Goal: Answer question/provide support: Share knowledge or assist other users

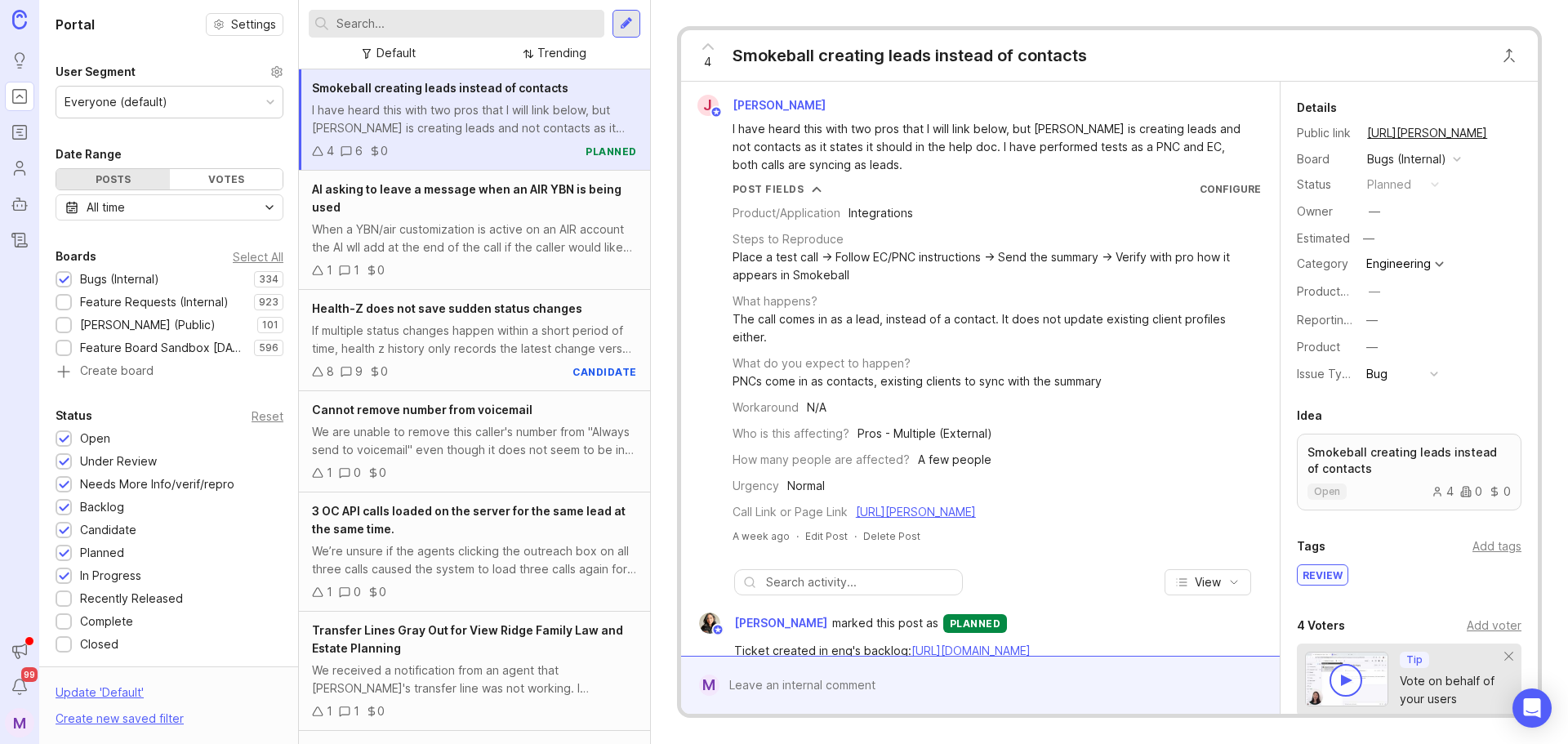
click at [459, 36] on div at bounding box center [456, 24] width 296 height 28
type input "silent pauses"
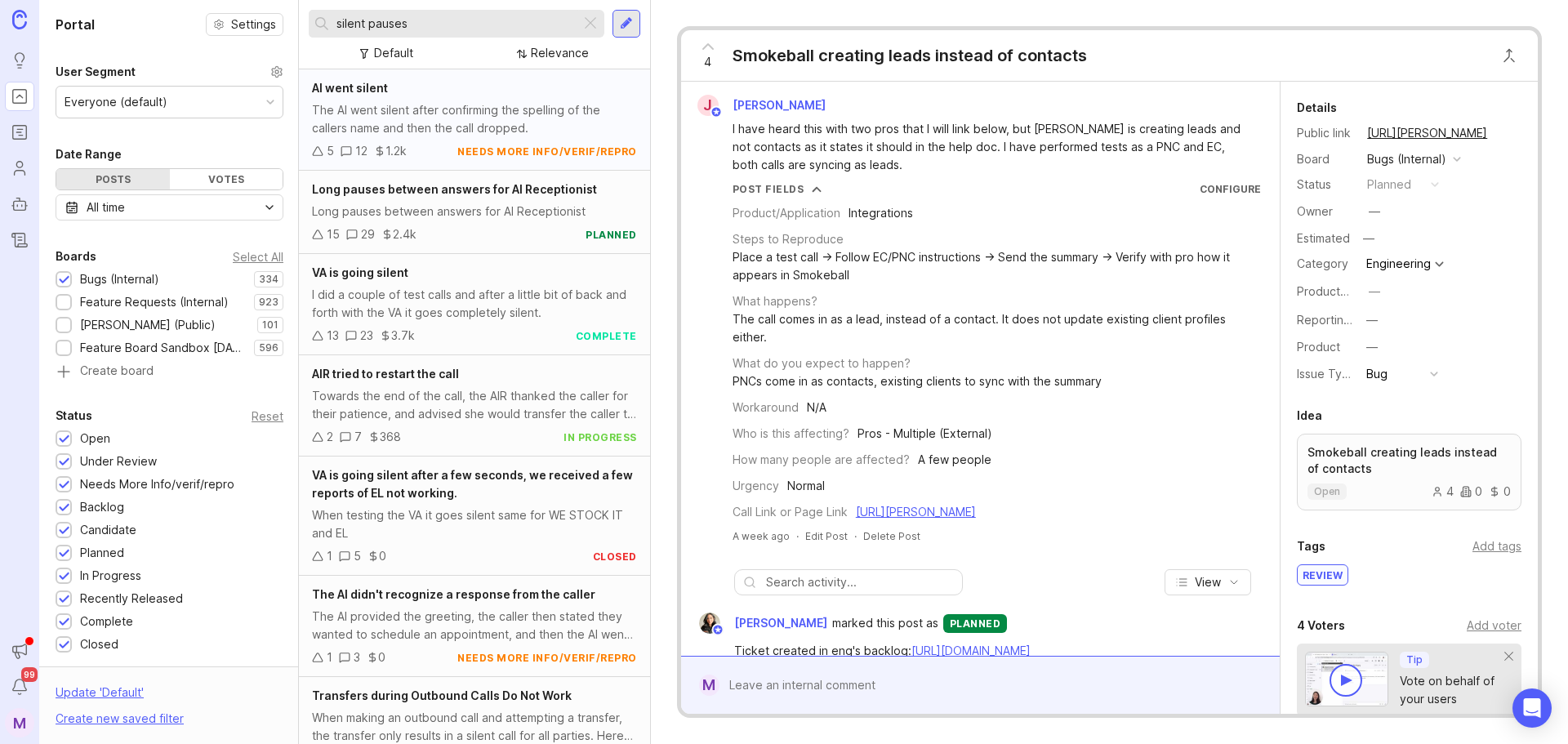
click at [536, 119] on div "The AI went silent after confirming the spelling of the callers name and then t…" at bounding box center [475, 119] width 325 height 36
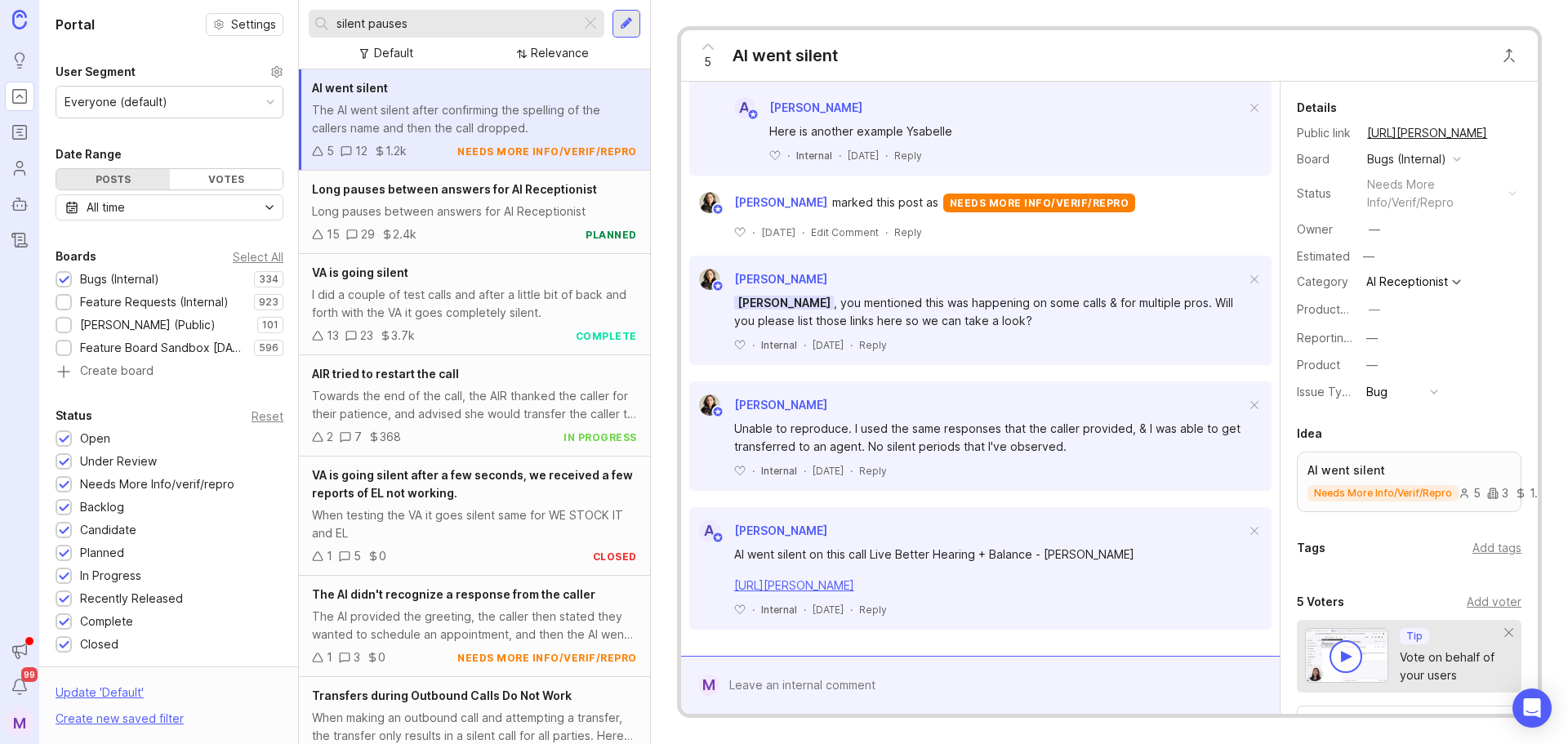
scroll to position [1387, 0]
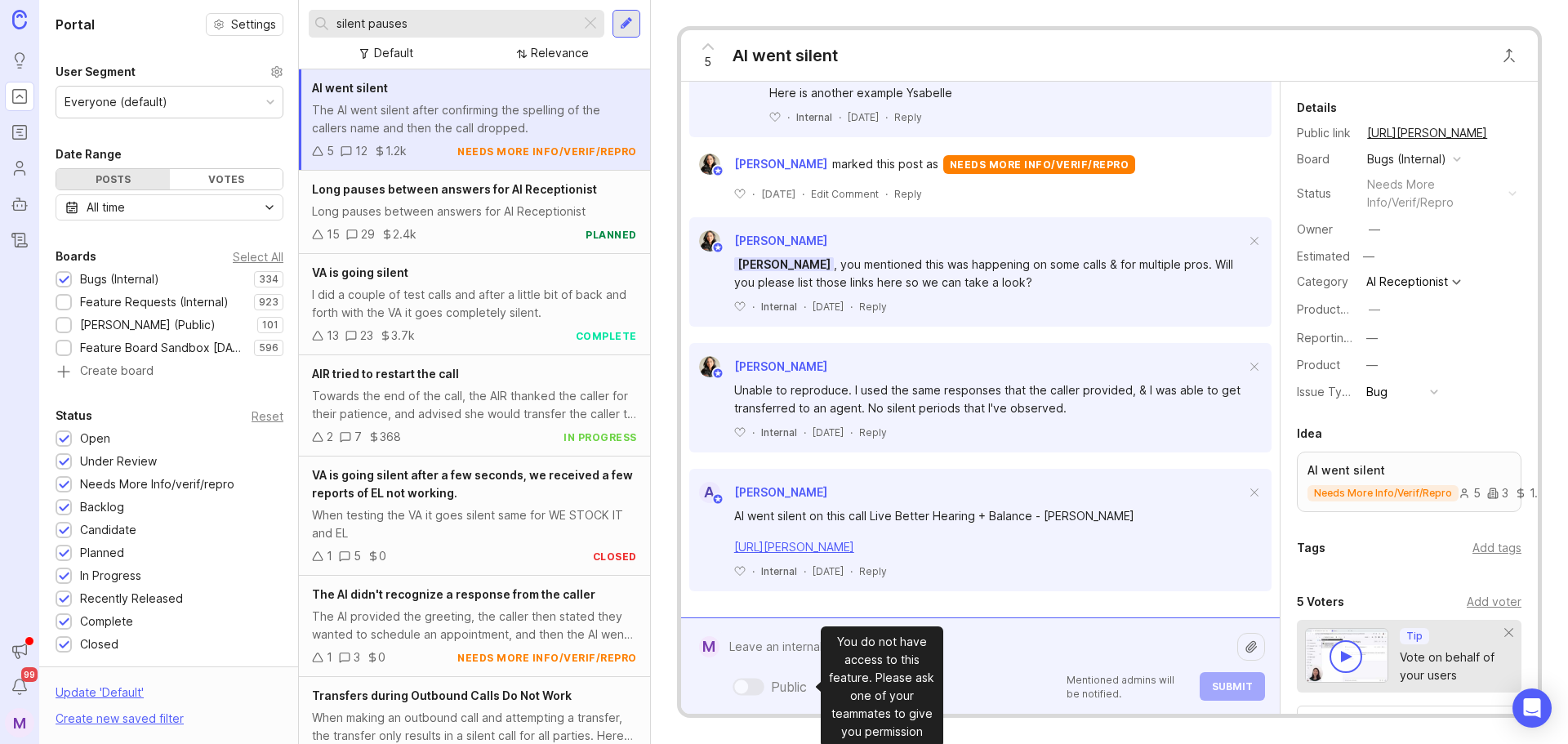
click at [790, 680] on div "Public Mentioned admins will be notified. Submit" at bounding box center [993, 666] width 546 height 69
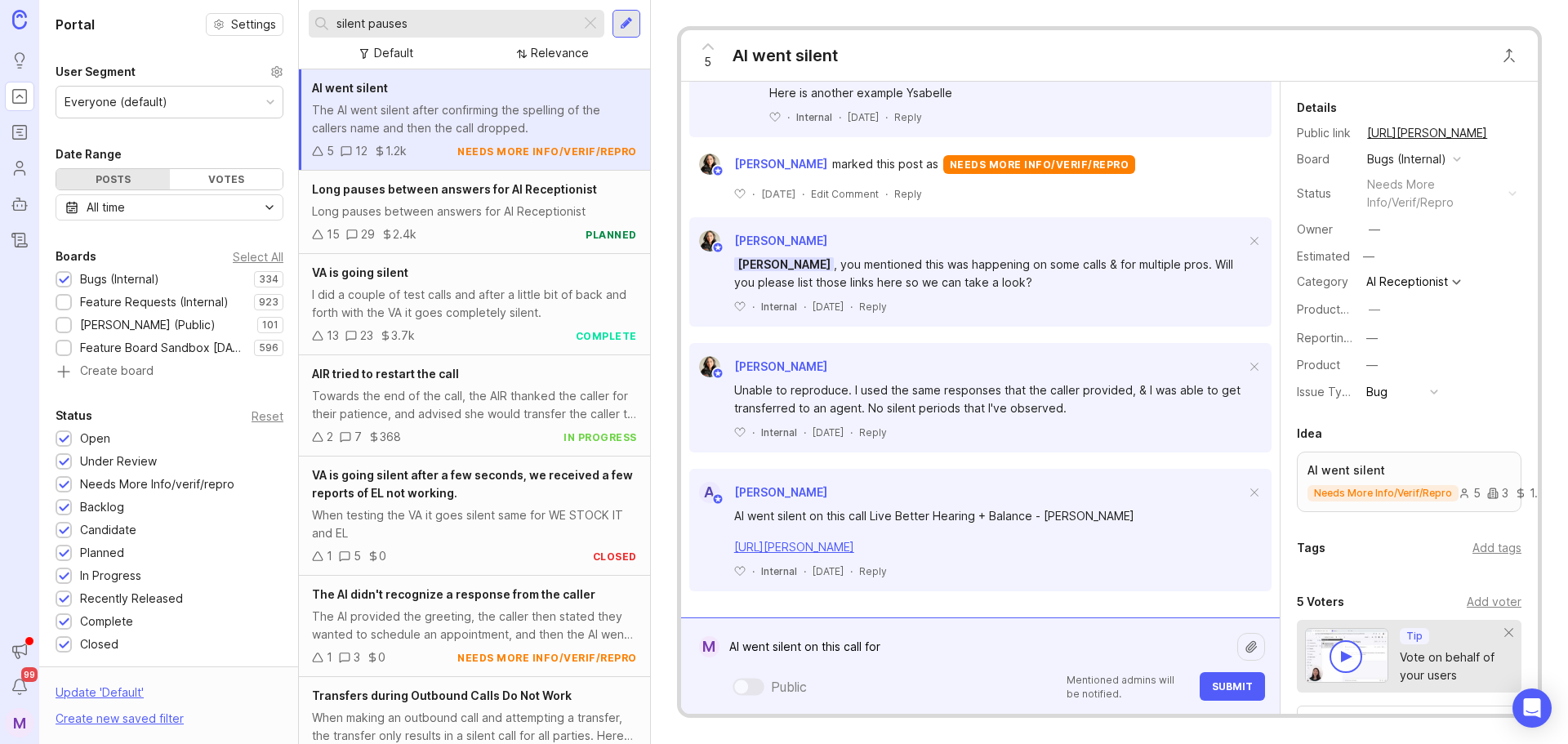
paste textarea "Almighty Services"
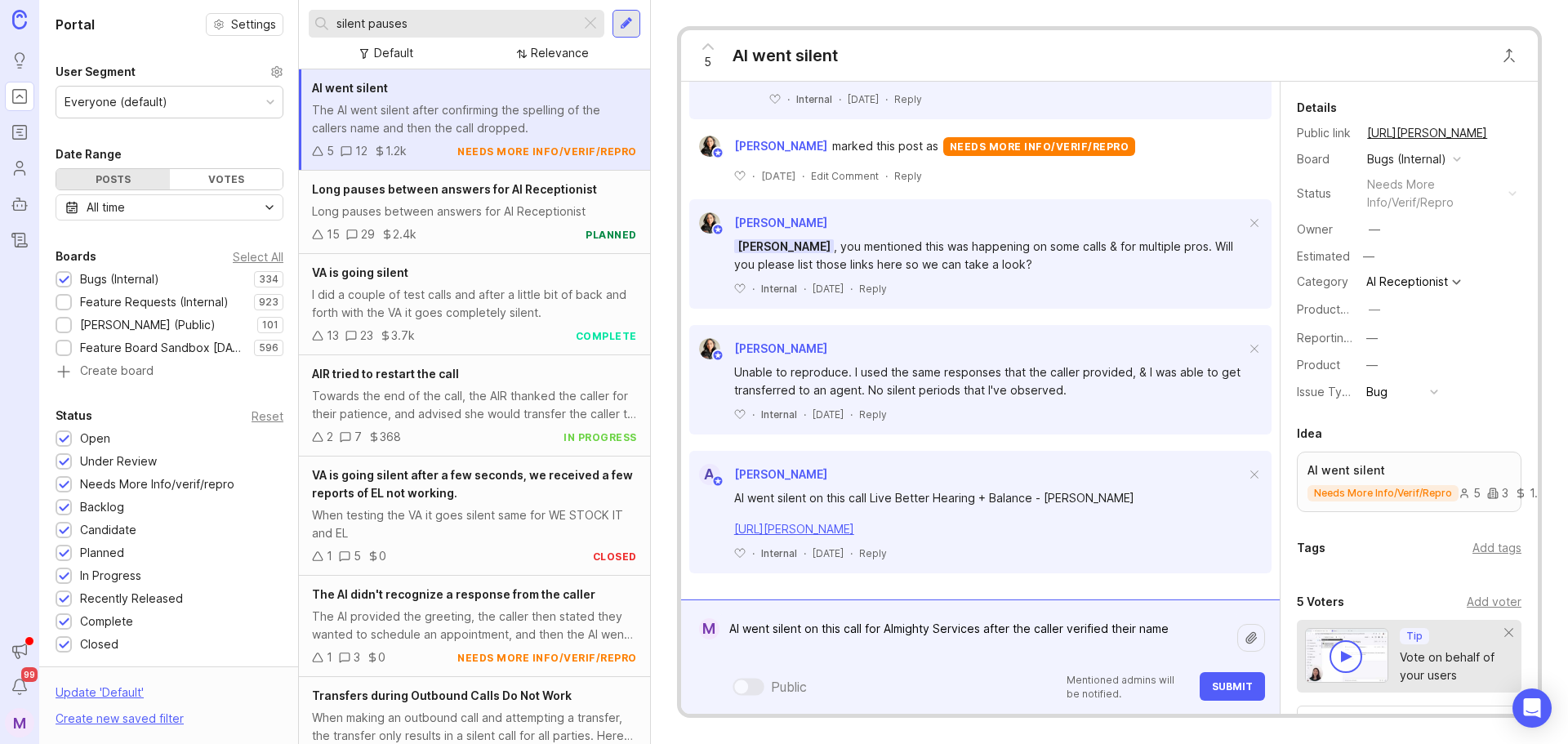
paste textarea "[URL][PERSON_NAME]"
drag, startPoint x: 1162, startPoint y: 644, endPoint x: 658, endPoint y: 652, distance: 504.1
click at [658, 652] on div "5 AI went silent R Ross Cushing The AI went silent after confirming the spellin…" at bounding box center [1109, 372] width 917 height 744
drag, startPoint x: 1160, startPoint y: 631, endPoint x: 1170, endPoint y: 630, distance: 10.0
click at [1164, 630] on textarea "AI went silent on this call for Almighty Services after the caller verified the…" at bounding box center [978, 638] width 518 height 49
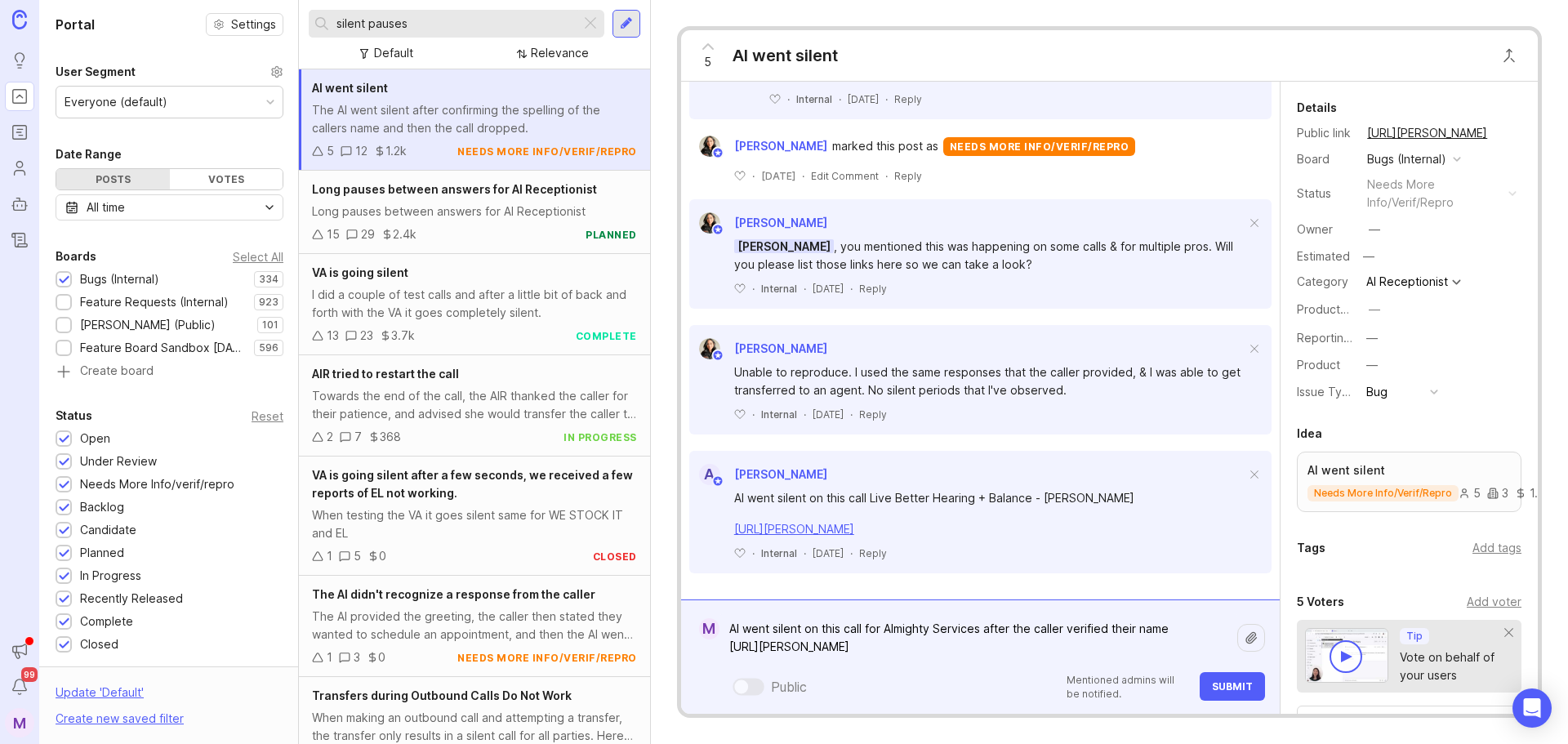
click at [1185, 631] on textarea "AI went silent on this call for Almighty Services after the caller verified the…" at bounding box center [978, 638] width 518 height 49
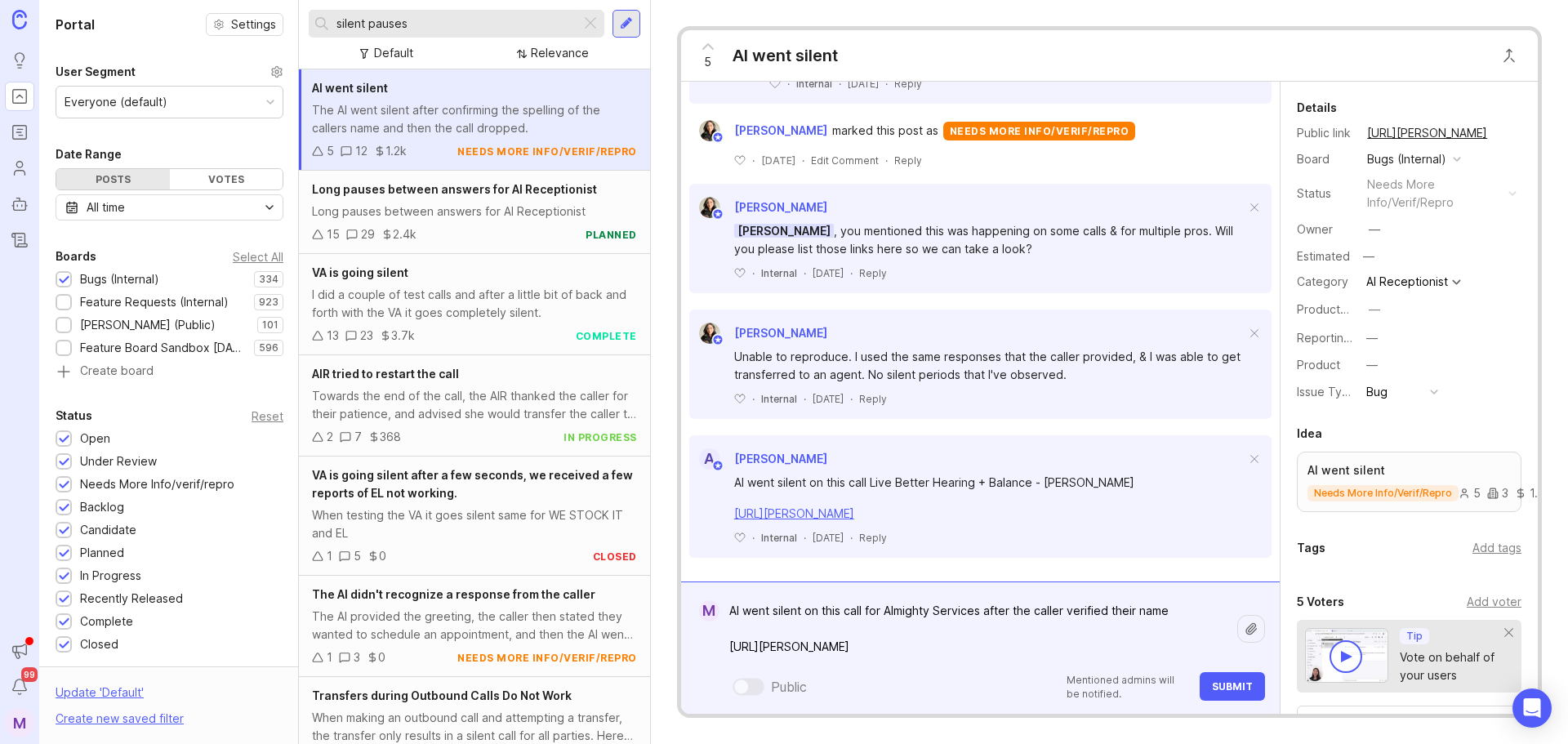
type textarea "AI went silent on this call for Almighty Services after the caller verified the…"
click at [1237, 681] on span "Submit" at bounding box center [1232, 686] width 41 height 12
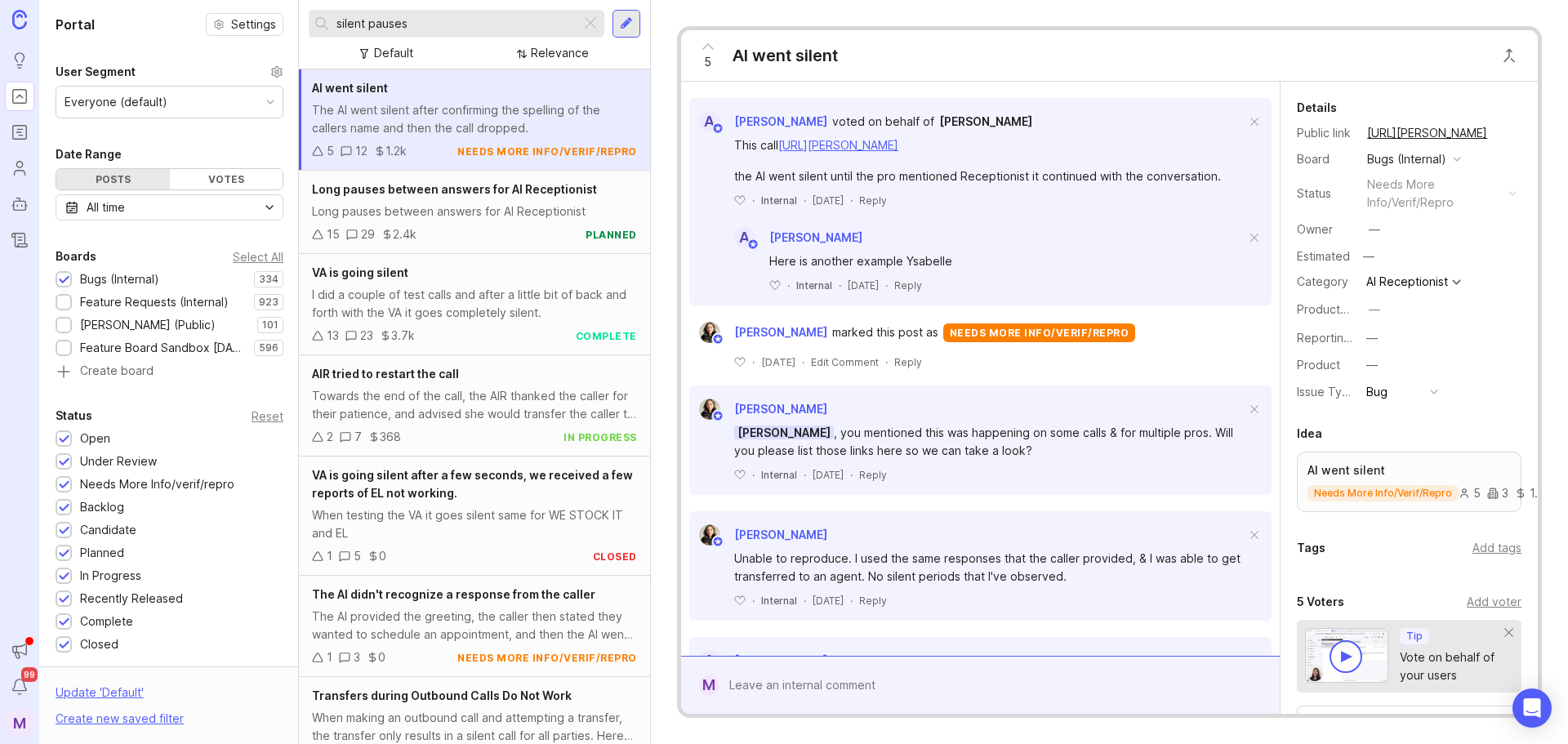
scroll to position [1526, 0]
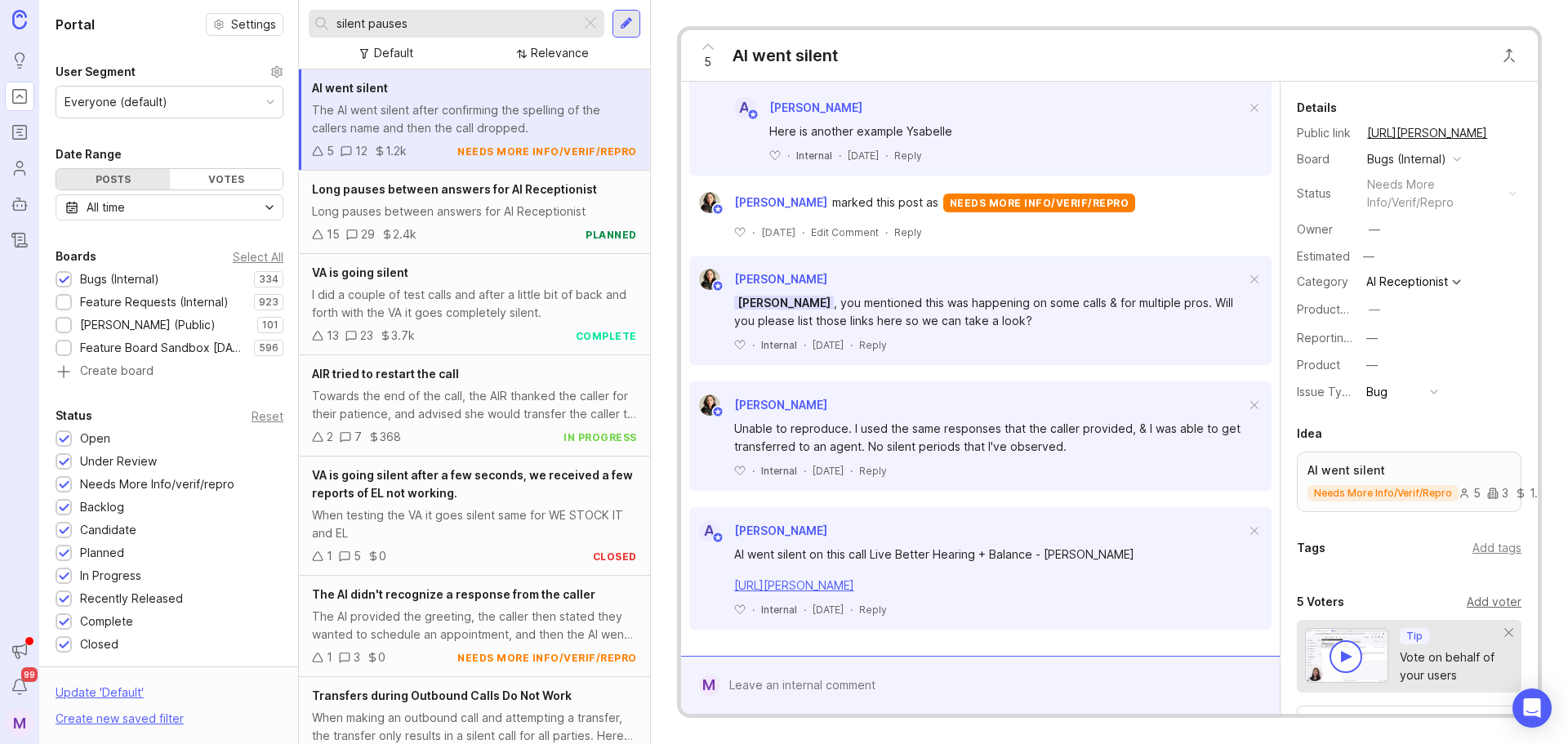
click at [1488, 604] on div "Add voter" at bounding box center [1494, 602] width 55 height 18
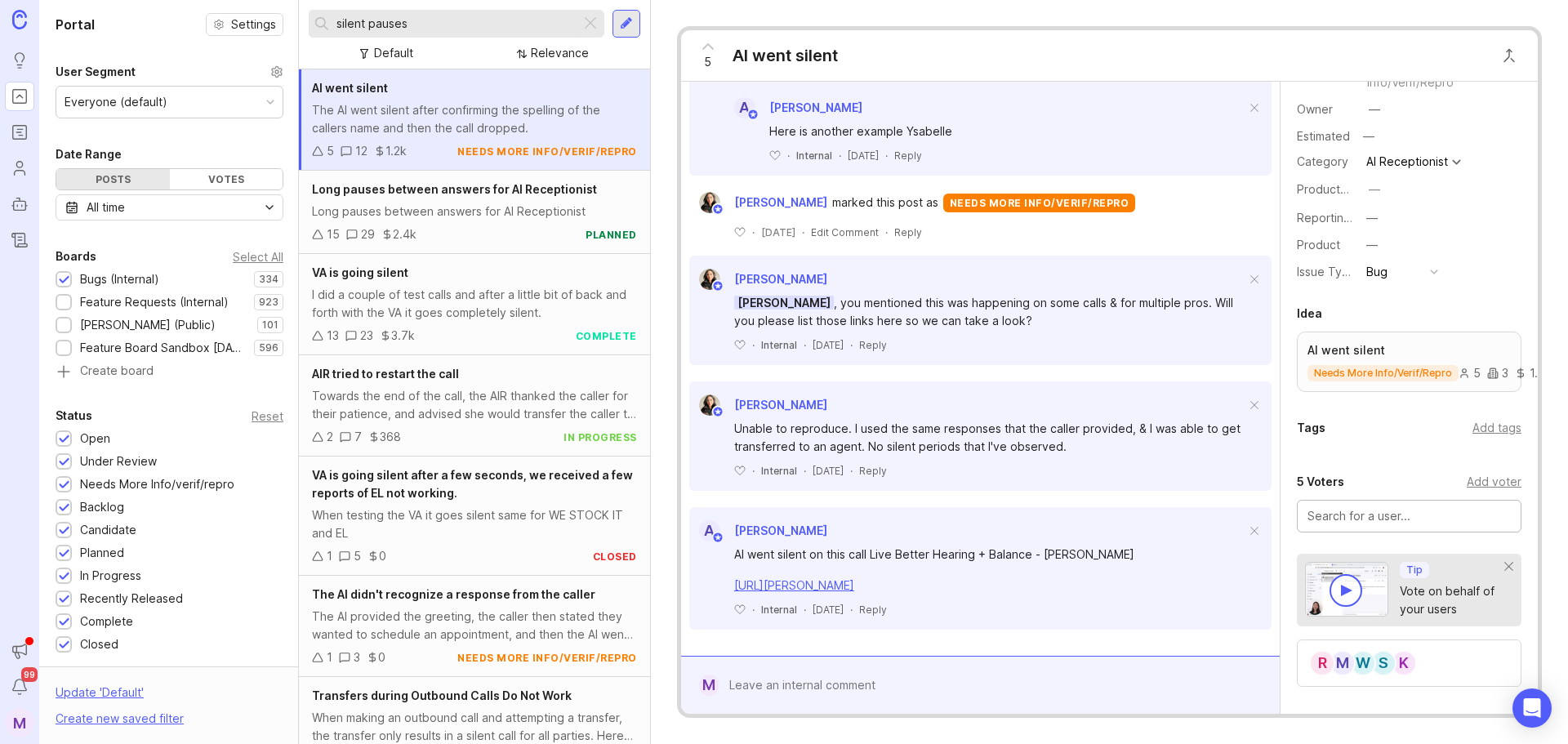
scroll to position [312, 0]
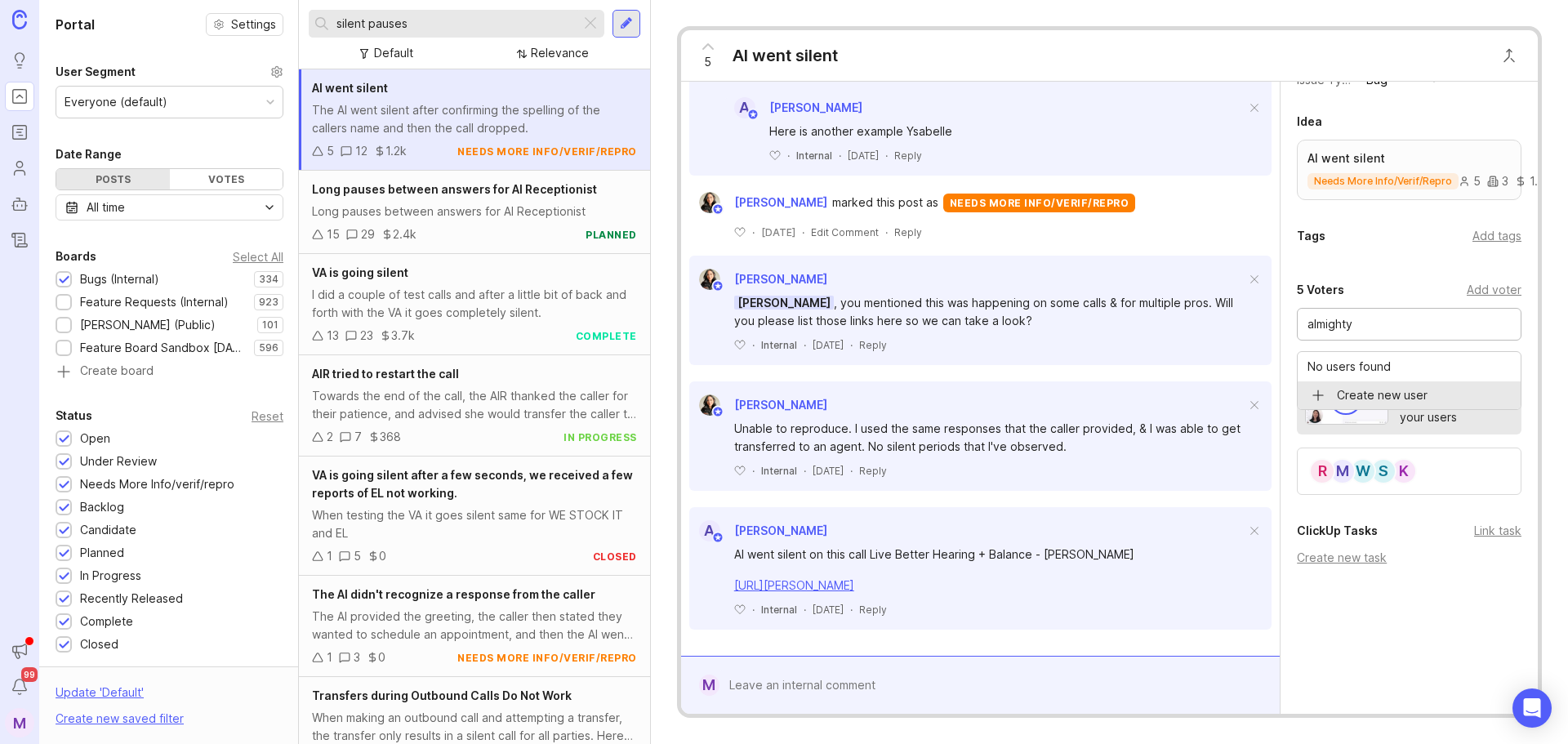
drag, startPoint x: 1387, startPoint y: 324, endPoint x: 1072, endPoint y: 303, distance: 315.7
click at [1072, 303] on div "R Ross Cushing The AI went silent after confirming the spelling of the callers …" at bounding box center [1109, 397] width 857 height 632
drag, startPoint x: 1389, startPoint y: 366, endPoint x: 1338, endPoint y: 297, distance: 85.8
click at [1341, 298] on div "5 Voters Add voter josh hall J Josh Hall at Almighty Services Create new user T…" at bounding box center [1410, 387] width 258 height 214
click at [1326, 291] on div "5 Voters" at bounding box center [1321, 290] width 47 height 19
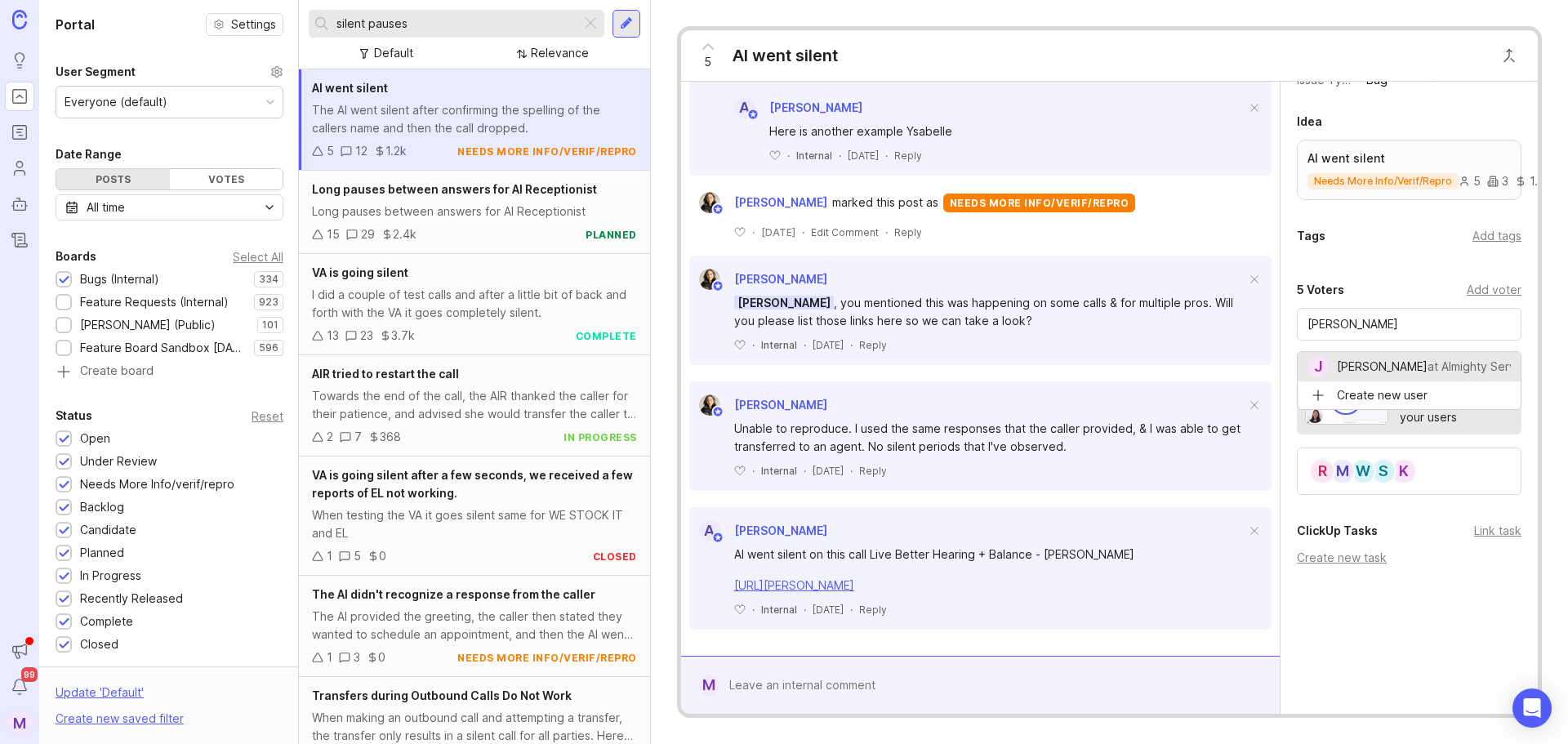
click at [1431, 296] on div "5 Voters Add voter" at bounding box center [1409, 290] width 225 height 19
click at [1343, 512] on div "Details Public link https://feedback.smith.ai/bugs-internal/p/ai-went-silent Bo…" at bounding box center [1410, 242] width 258 height 944
click at [1396, 474] on div "S" at bounding box center [1383, 471] width 26 height 26
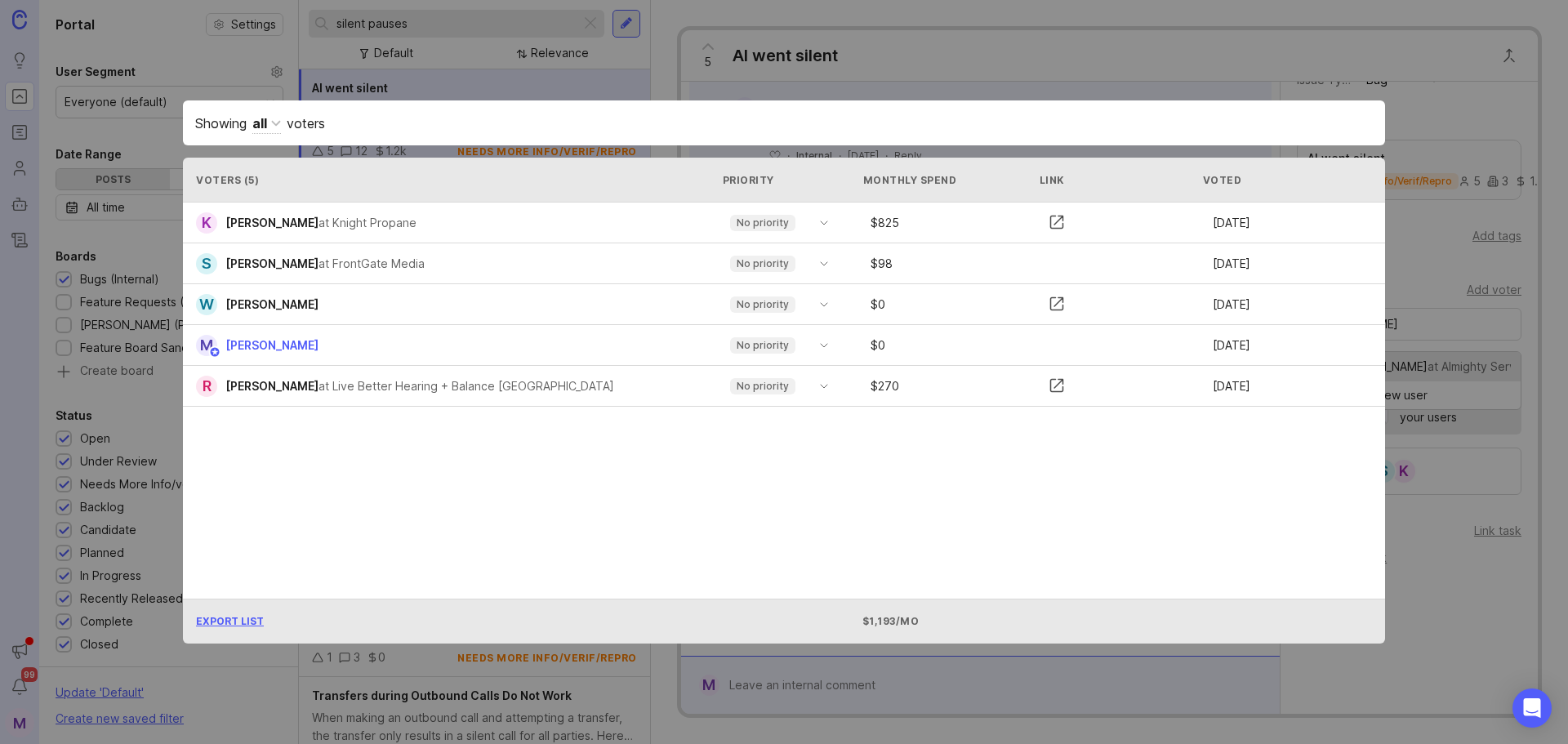
click at [1259, 79] on div "Showing all voters Voters ( 5 ) Priority Monthly Spend Link Voted K Kyle Colafr…" at bounding box center [784, 372] width 1254 height 596
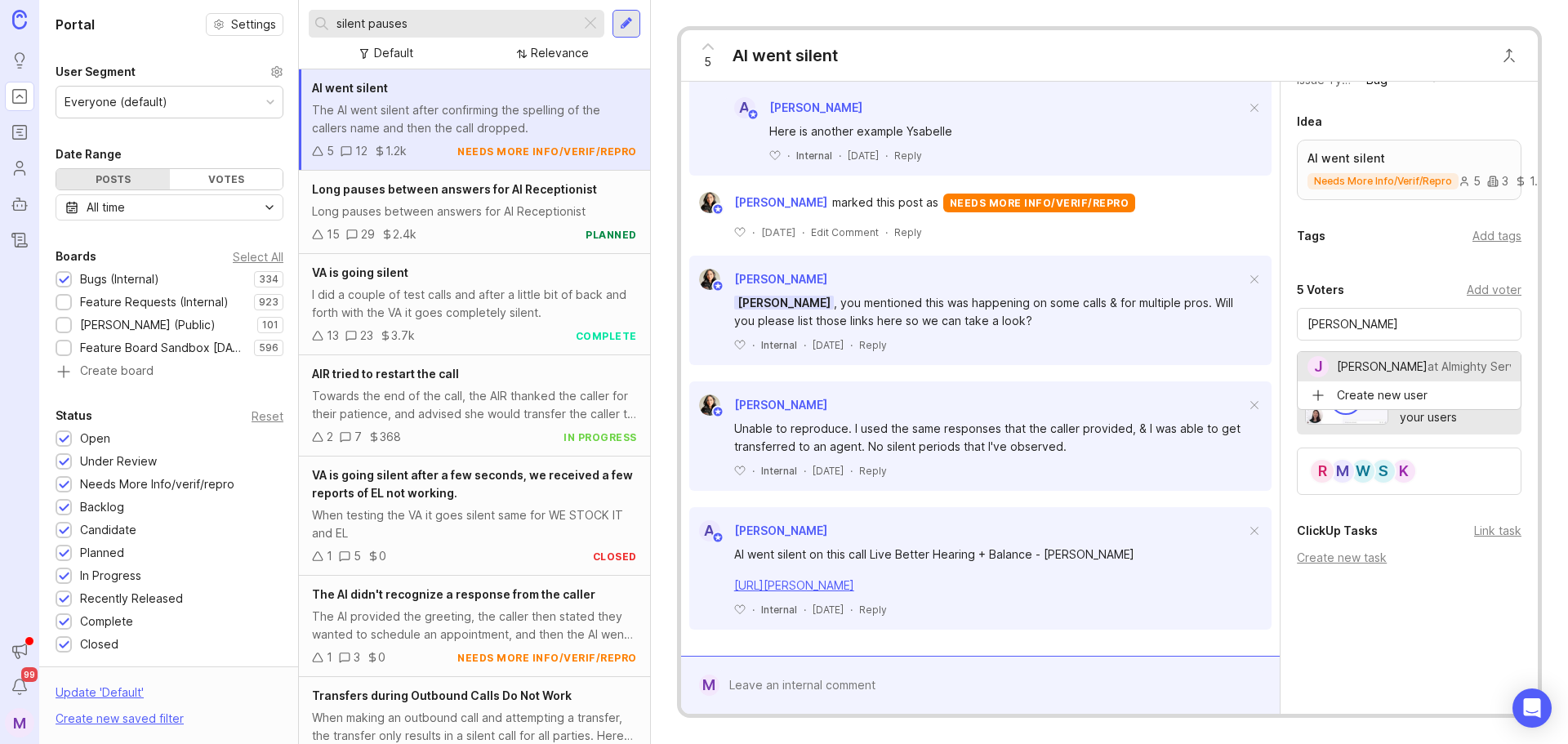
type input "Josh Hall"
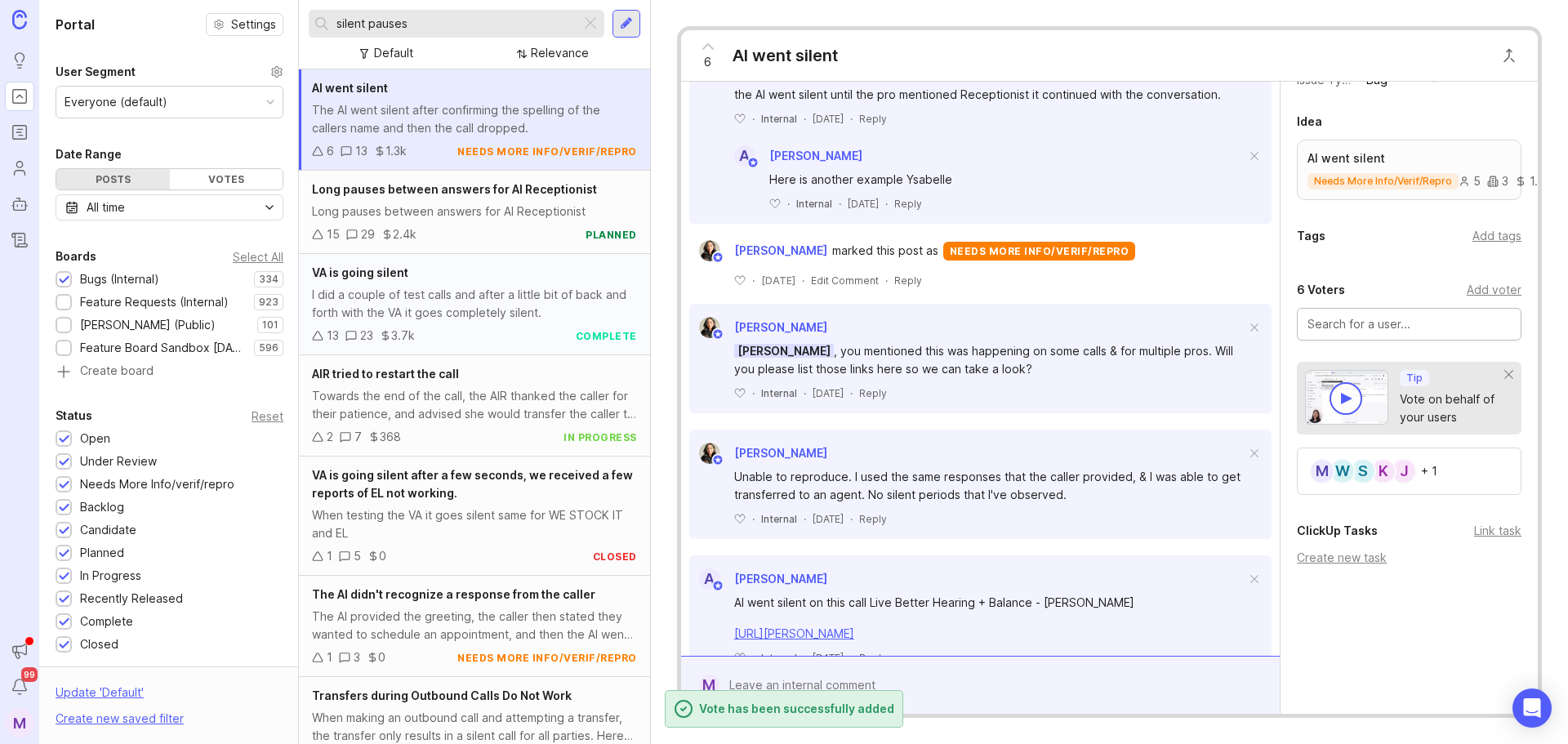
scroll to position [1526, 0]
